Goal: Entertainment & Leisure: Consume media (video, audio)

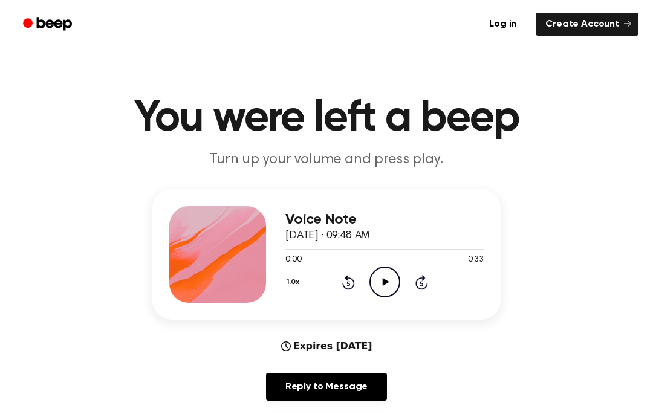
click at [381, 283] on icon "Play Audio" at bounding box center [384, 282] width 31 height 31
click at [355, 270] on div "1.0x Rewind 5 seconds Play Audio Skip 5 seconds" at bounding box center [384, 282] width 198 height 31
click at [345, 282] on icon "Rewind 5 seconds" at bounding box center [347, 282] width 13 height 16
click at [387, 292] on icon "Play Audio" at bounding box center [384, 282] width 31 height 31
click at [340, 300] on div "Voice Note [DATE] · 09:48 AM 0:30 0:33 Your browser does not support the [objec…" at bounding box center [384, 254] width 198 height 97
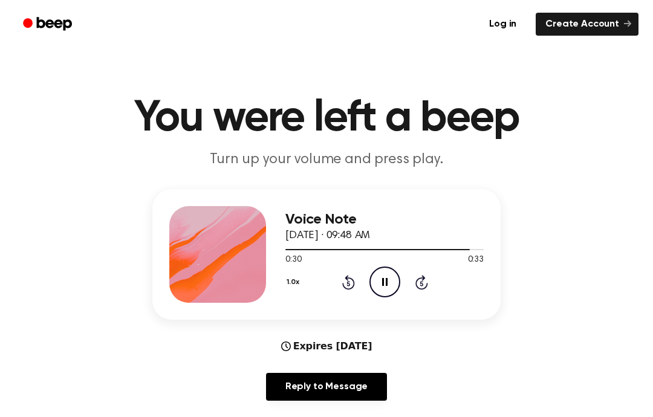
click at [339, 300] on div "Voice Note [DATE] · 09:48 AM 0:30 0:33 Your browser does not support the [objec…" at bounding box center [384, 254] width 198 height 97
click at [345, 282] on icon "Rewind 5 seconds" at bounding box center [347, 282] width 13 height 16
click at [353, 276] on icon "Rewind 5 seconds" at bounding box center [347, 282] width 13 height 16
click at [341, 284] on icon "Rewind 5 seconds" at bounding box center [347, 282] width 13 height 16
click at [342, 280] on icon "Rewind 5 seconds" at bounding box center [347, 282] width 13 height 16
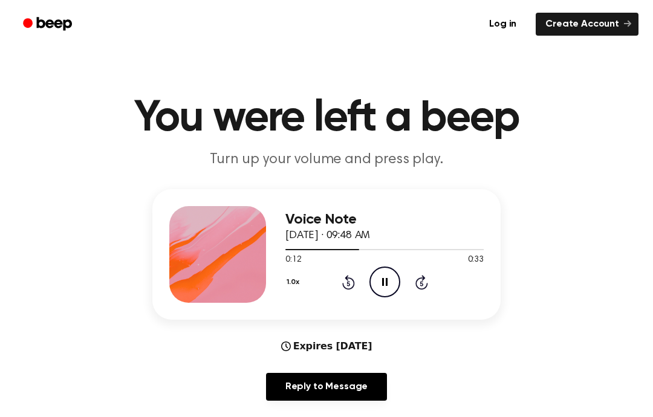
click at [348, 288] on icon at bounding box center [348, 282] width 13 height 15
click at [346, 280] on icon at bounding box center [348, 282] width 13 height 15
click at [330, 264] on div "0:07 0:33" at bounding box center [384, 260] width 198 height 13
click at [345, 279] on icon at bounding box center [348, 282] width 13 height 15
click at [345, 279] on icon "Rewind 5 seconds" at bounding box center [347, 282] width 13 height 16
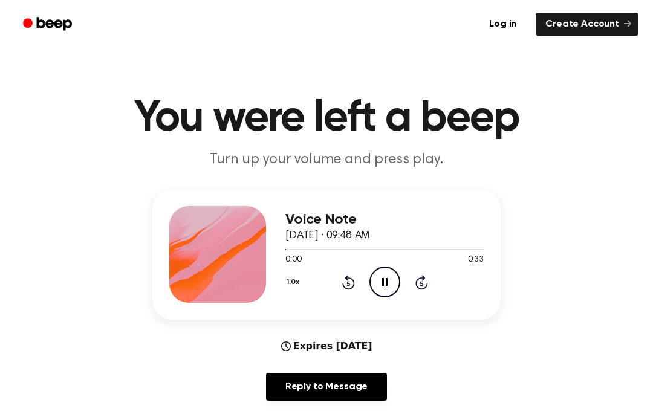
click at [349, 268] on div "1.0x Rewind 5 seconds Pause Audio Skip 5 seconds" at bounding box center [384, 282] width 198 height 31
